Goal: Task Accomplishment & Management: Complete application form

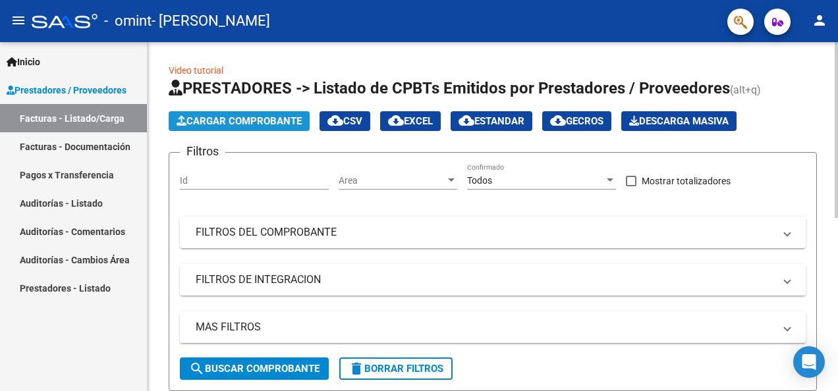
click at [220, 119] on span "Cargar Comprobante" at bounding box center [238, 121] width 125 height 12
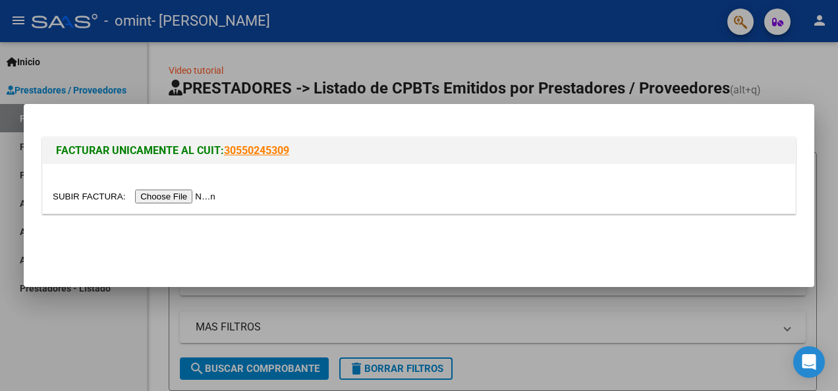
click at [183, 192] on input "file" at bounding box center [136, 197] width 167 height 14
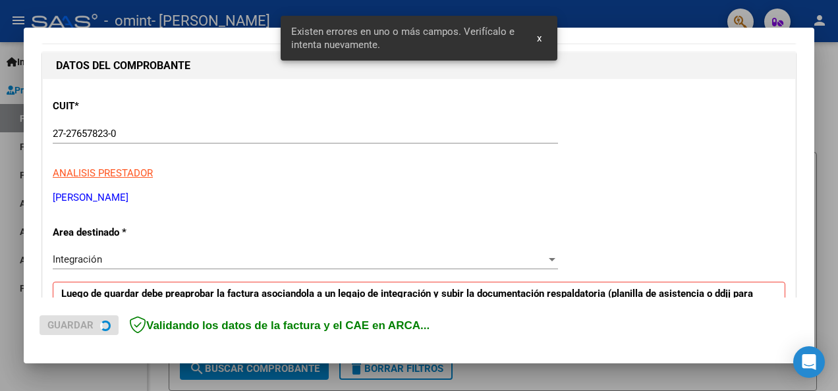
scroll to position [304, 0]
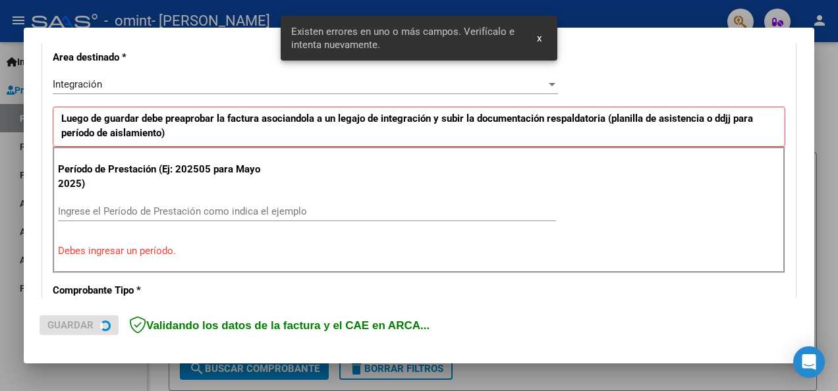
click at [236, 207] on input "Ingrese el Período de Prestación como indica el ejemplo" at bounding box center [307, 211] width 498 height 12
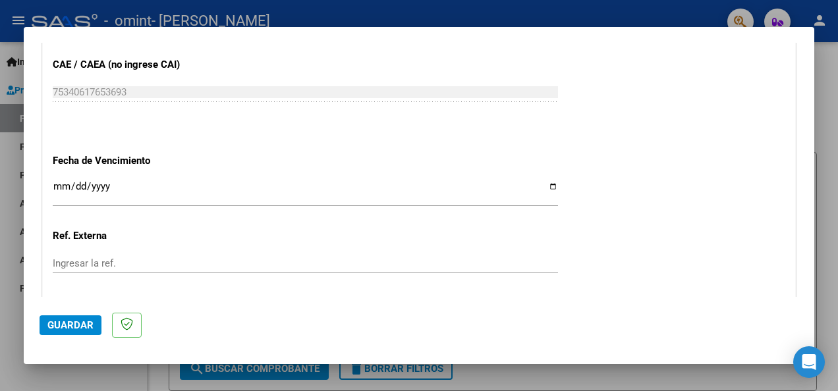
scroll to position [897, 0]
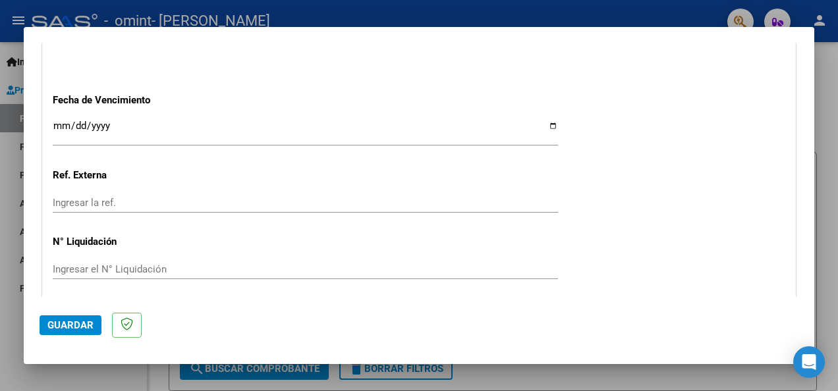
type input "202508"
click at [57, 124] on input "Ingresar la fecha" at bounding box center [305, 131] width 505 height 21
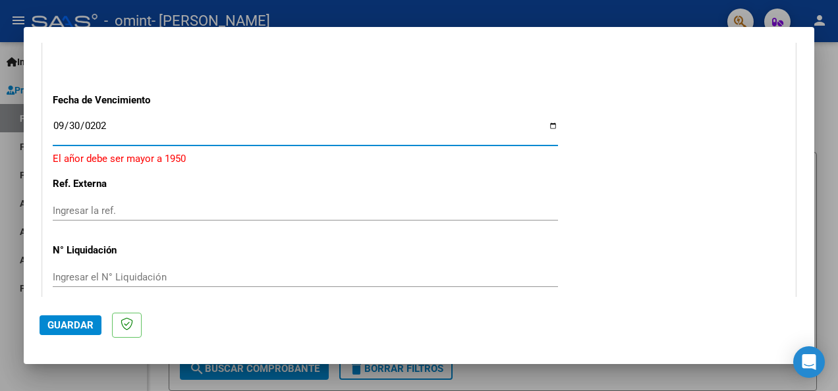
type input "[DATE]"
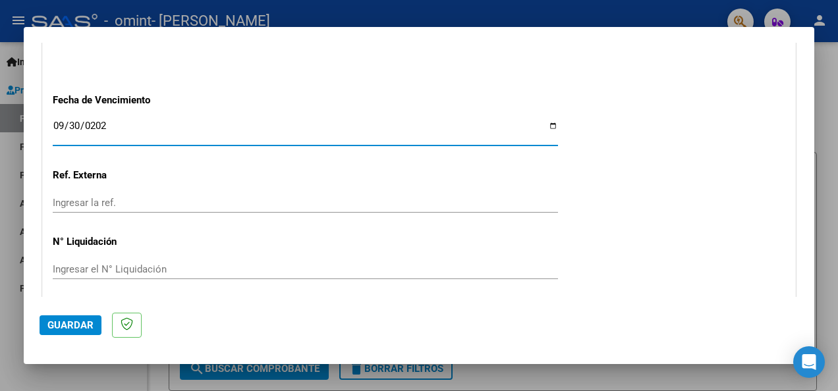
click at [63, 319] on button "Guardar" at bounding box center [71, 325] width 62 height 20
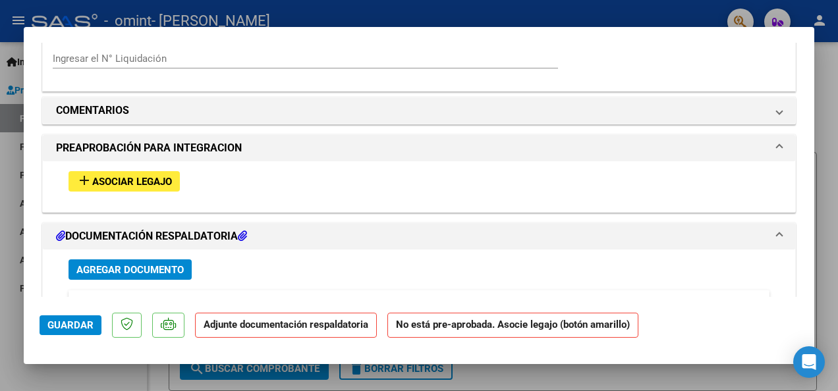
scroll to position [1120, 0]
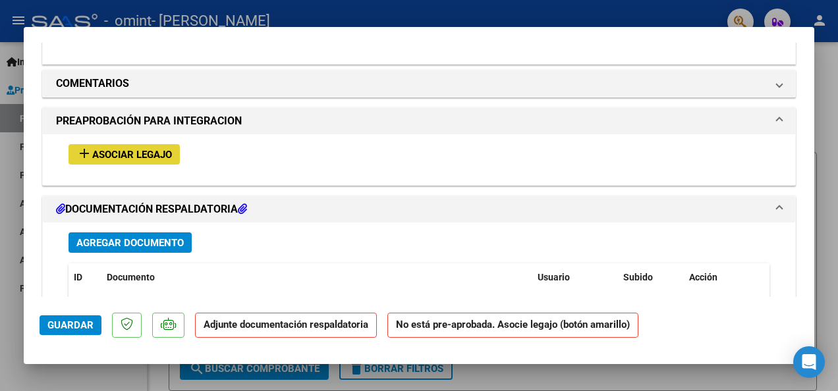
click at [158, 153] on span "Asociar Legajo" at bounding box center [132, 155] width 80 height 12
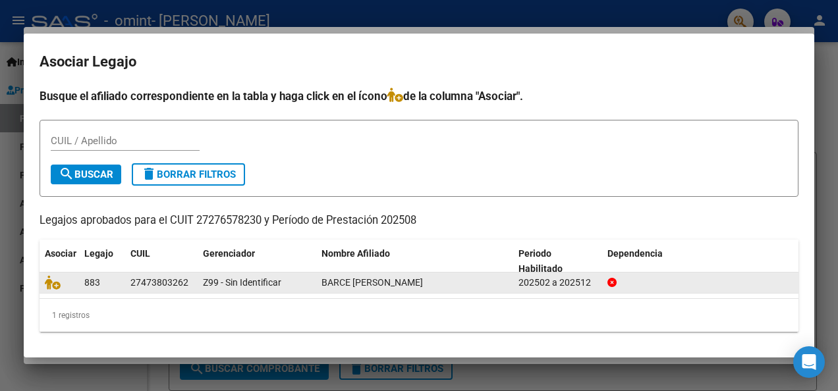
click at [70, 288] on div at bounding box center [59, 282] width 29 height 15
click at [54, 283] on icon at bounding box center [53, 282] width 16 height 14
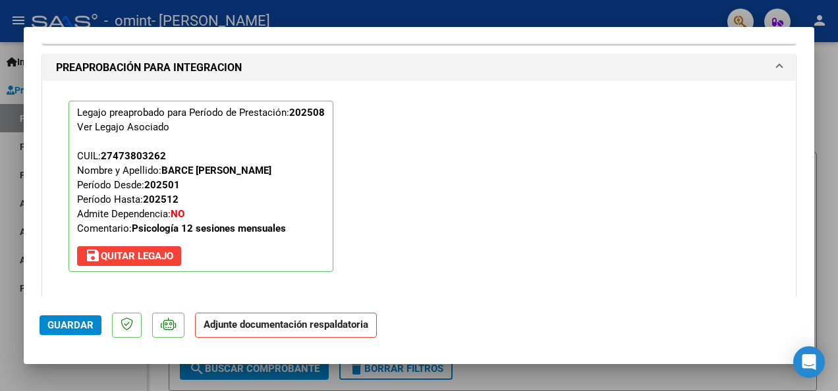
scroll to position [1351, 0]
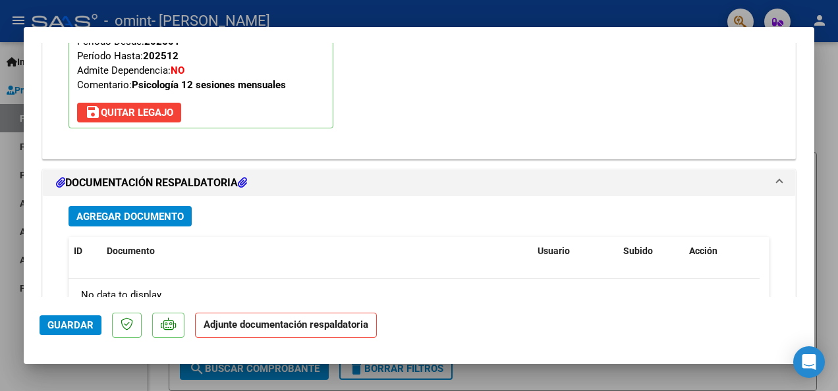
click at [167, 213] on span "Agregar Documento" at bounding box center [129, 217] width 107 height 12
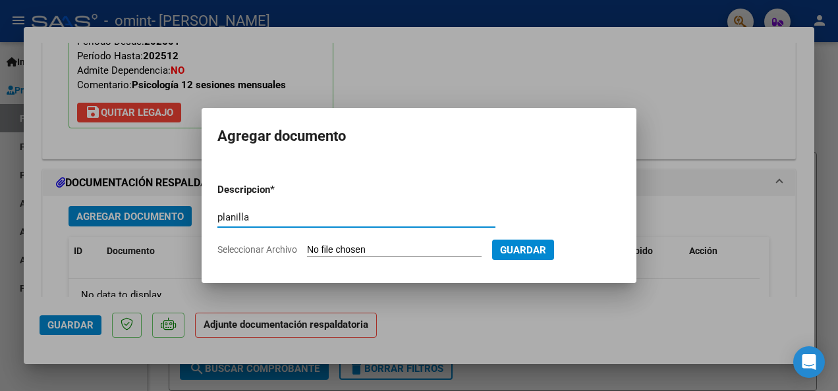
type input "planilla"
click at [421, 249] on input "Seleccionar Archivo" at bounding box center [394, 250] width 175 height 13
type input "C:\fakepath\planilla barce [DATE].pdf"
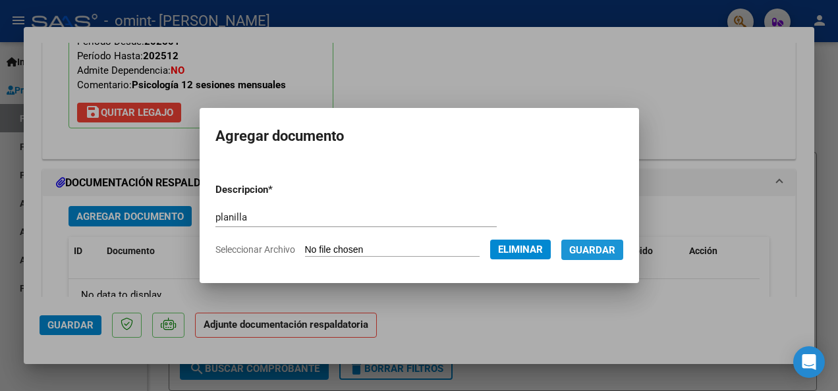
click at [595, 249] on span "Guardar" at bounding box center [592, 250] width 46 height 12
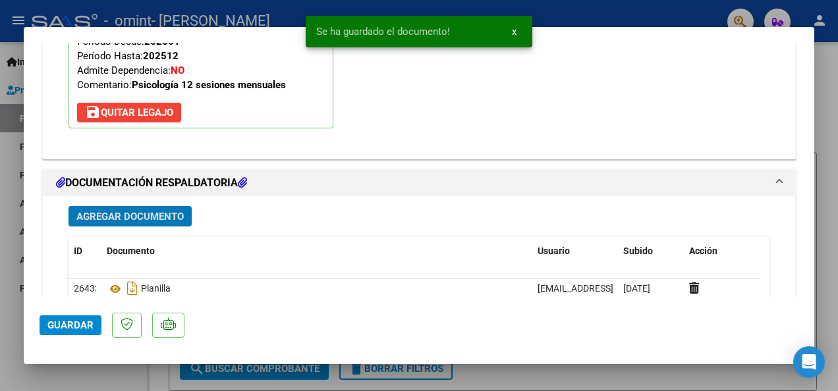
click at [65, 326] on span "Guardar" at bounding box center [70, 325] width 46 height 12
click at [107, 376] on div at bounding box center [419, 195] width 838 height 391
type input "$ 0,00"
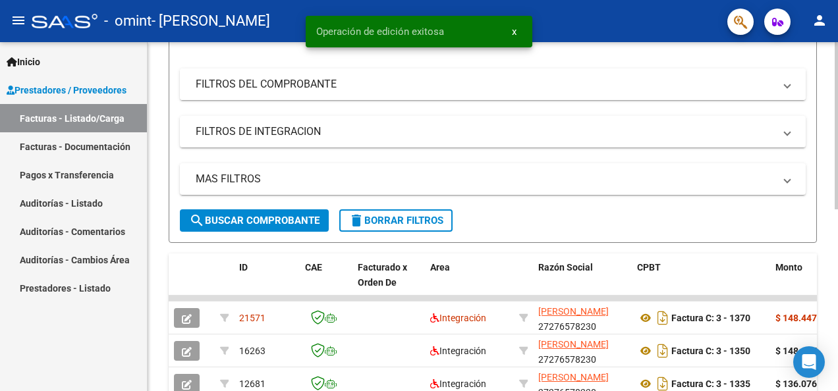
scroll to position [263, 0]
